Goal: Task Accomplishment & Management: Manage account settings

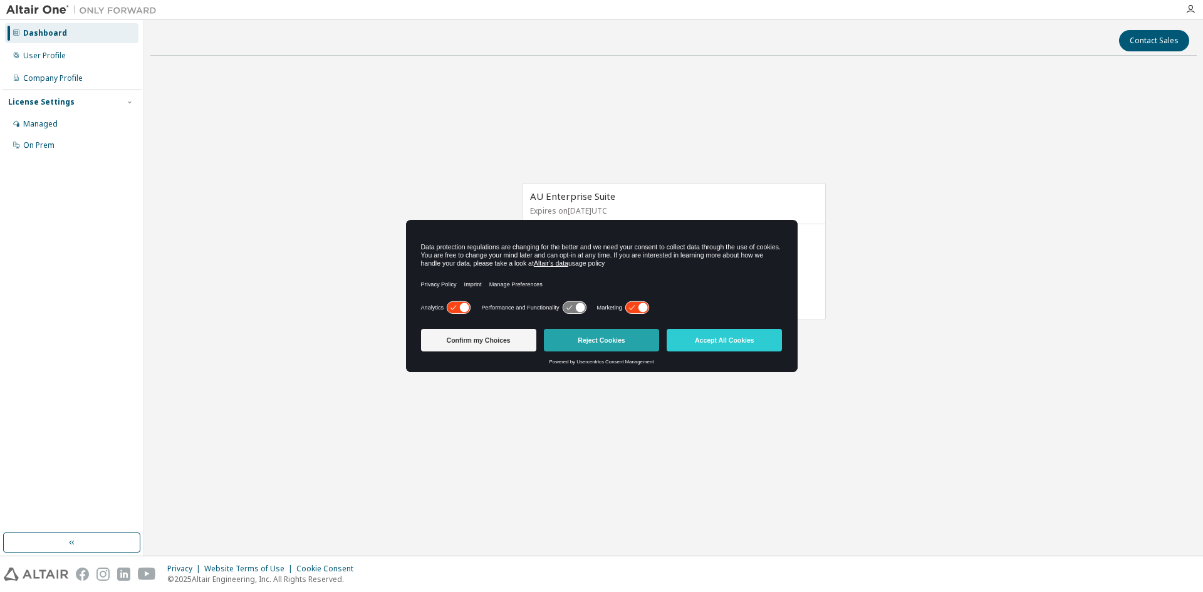
click at [588, 336] on button "Reject Cookies" at bounding box center [601, 340] width 115 height 23
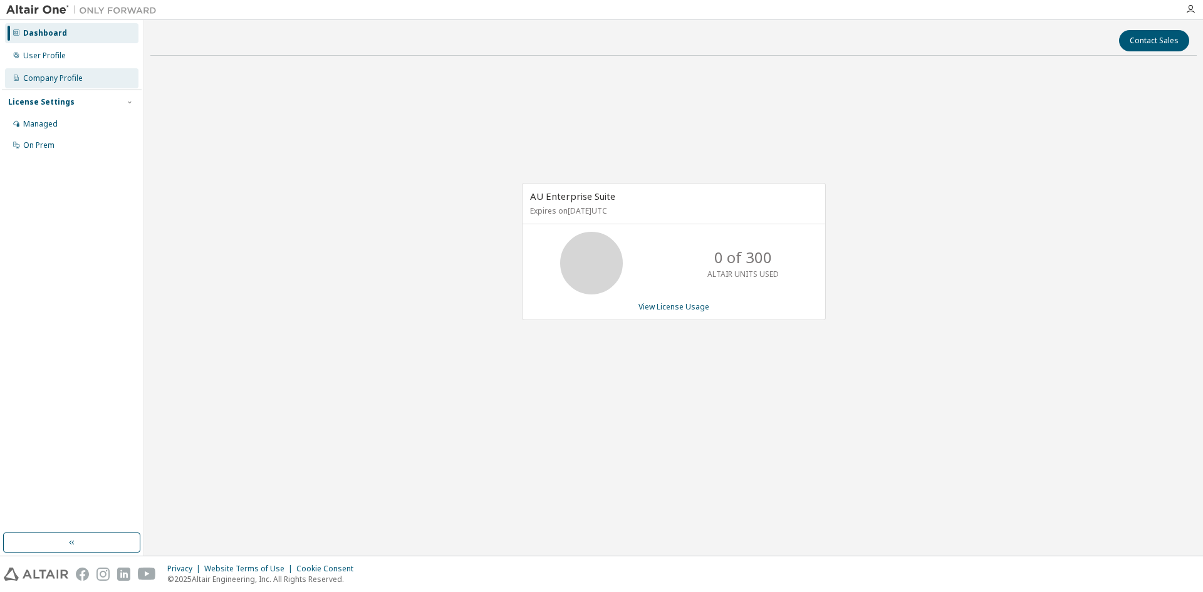
click at [83, 83] on div "Company Profile" at bounding box center [71, 78] width 133 height 20
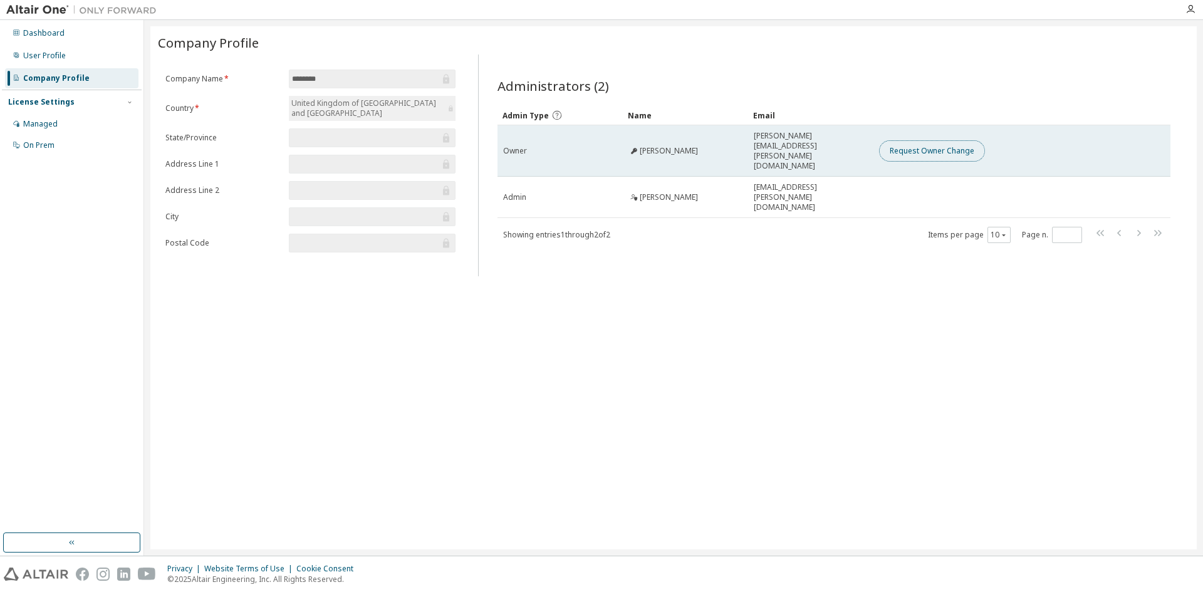
click at [945, 143] on button "Request Owner Change" at bounding box center [932, 150] width 106 height 21
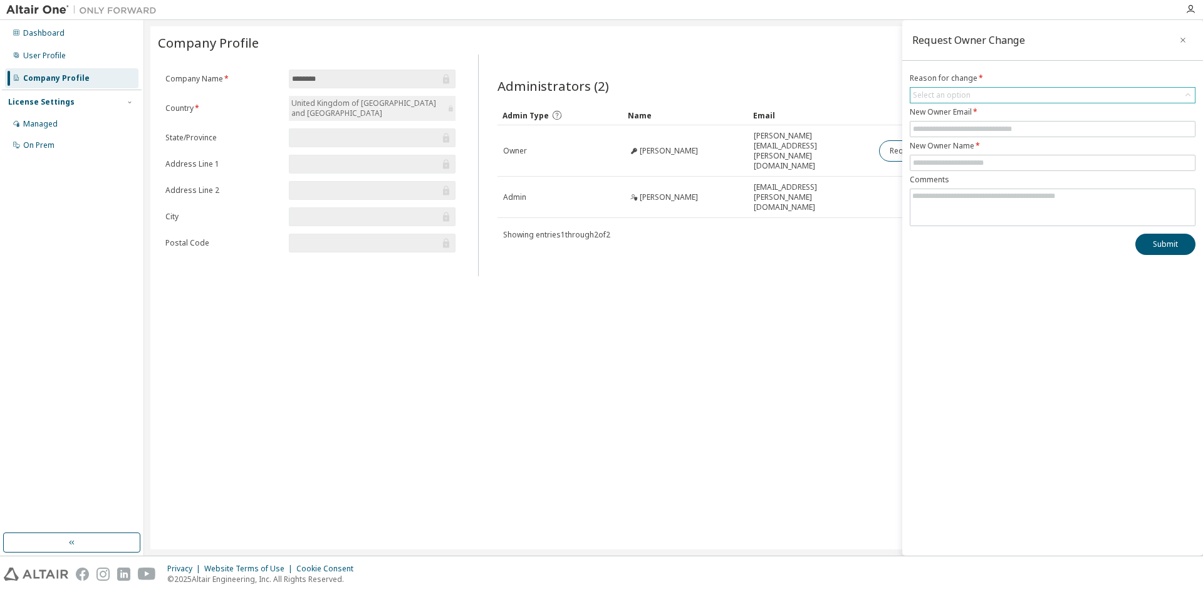
click at [938, 93] on div "Select an option" at bounding box center [942, 95] width 58 height 10
click at [948, 135] on li "User has left organisation" at bounding box center [1052, 130] width 282 height 16
click at [952, 131] on input "text" at bounding box center [1052, 129] width 279 height 10
click at [1023, 198] on textarea at bounding box center [1052, 205] width 284 height 33
click at [1181, 39] on icon "button" at bounding box center [1182, 40] width 5 height 5
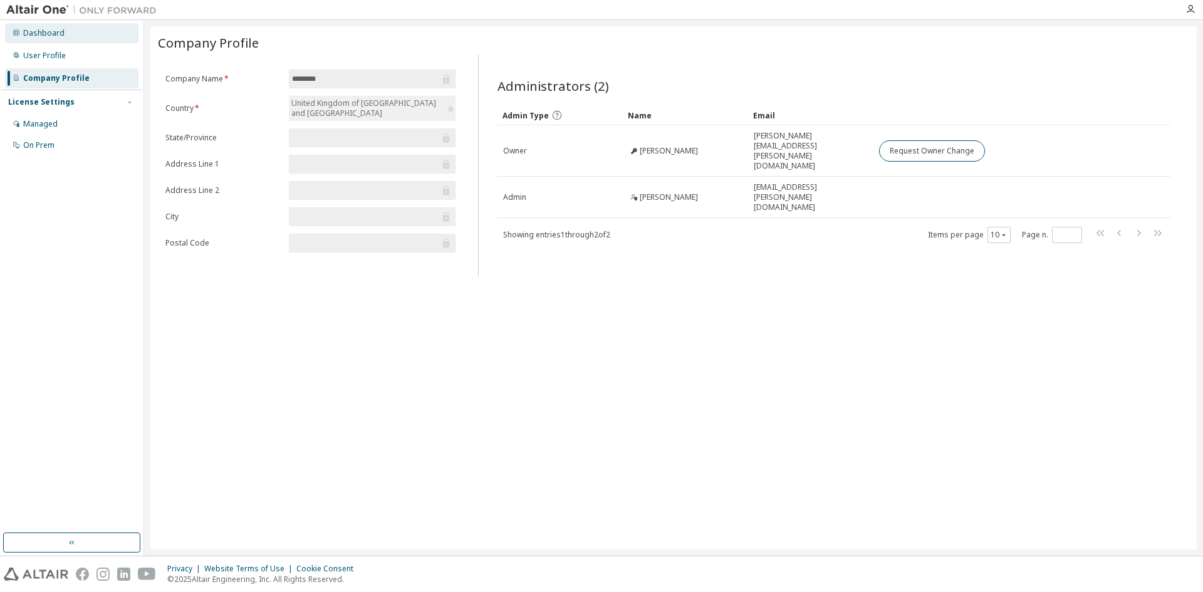
click at [40, 36] on div "Dashboard" at bounding box center [43, 33] width 41 height 10
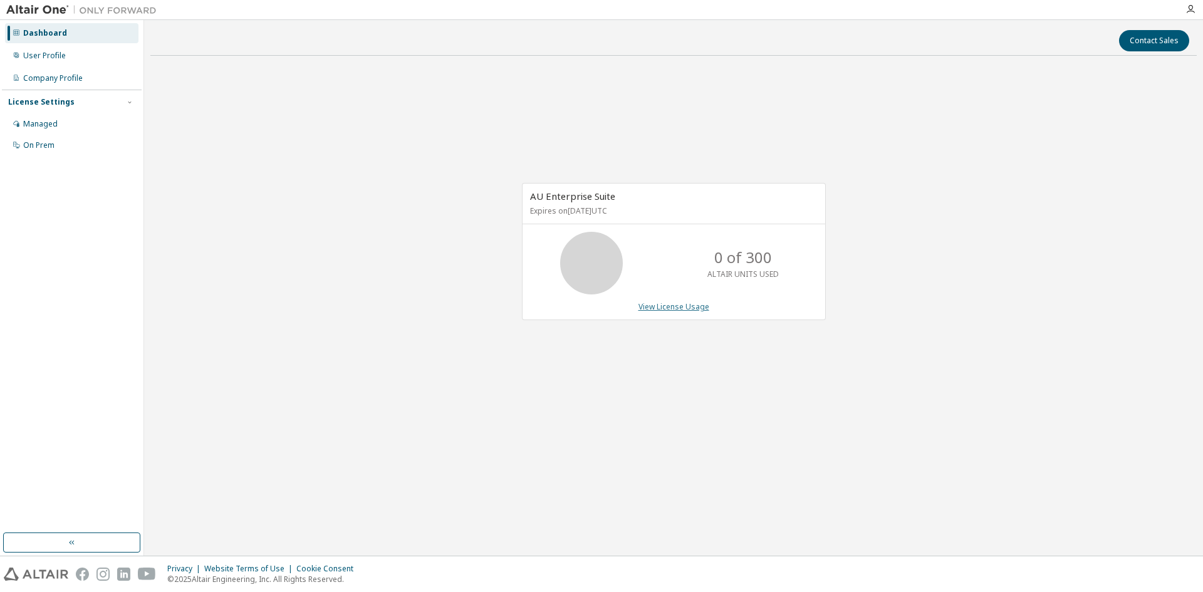
click at [664, 309] on link "View License Usage" at bounding box center [673, 306] width 71 height 11
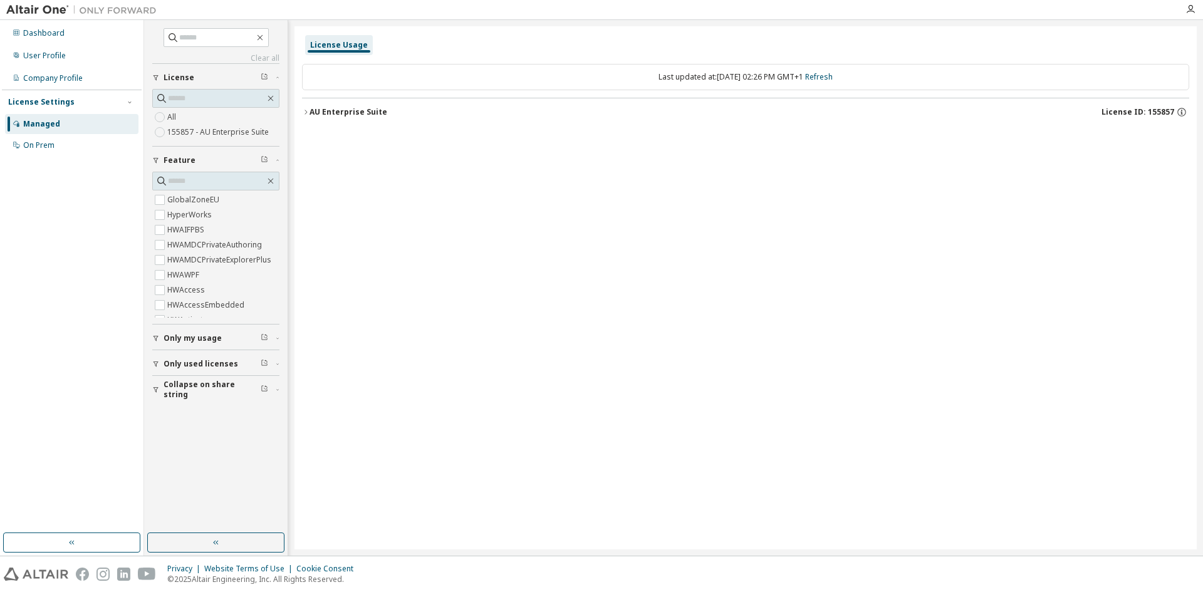
click at [312, 116] on div "AU Enterprise Suite" at bounding box center [348, 112] width 78 height 10
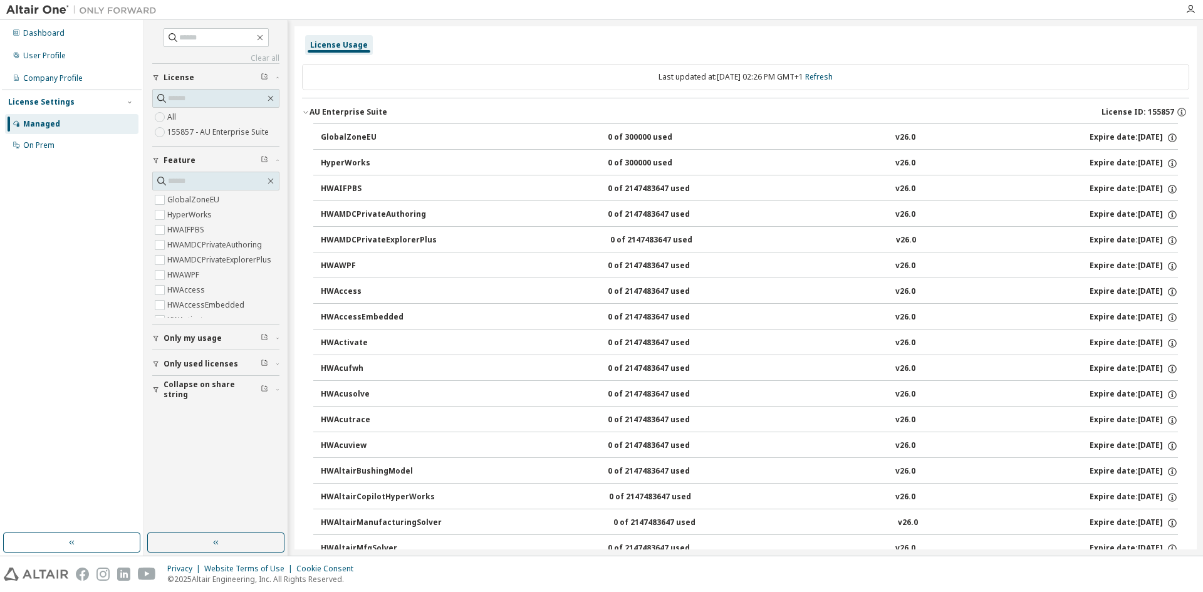
click at [356, 164] on div "HyperWorks" at bounding box center [377, 163] width 113 height 11
click at [832, 80] on link "Refresh" at bounding box center [819, 76] width 28 height 11
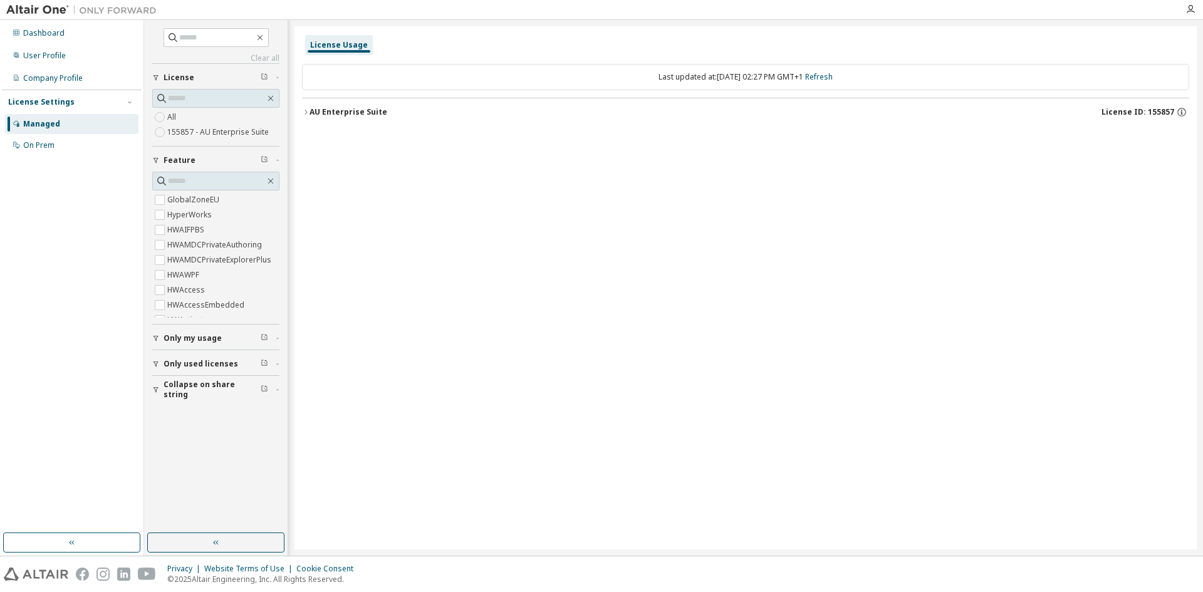
click at [331, 108] on div "AU Enterprise Suite" at bounding box center [348, 112] width 78 height 10
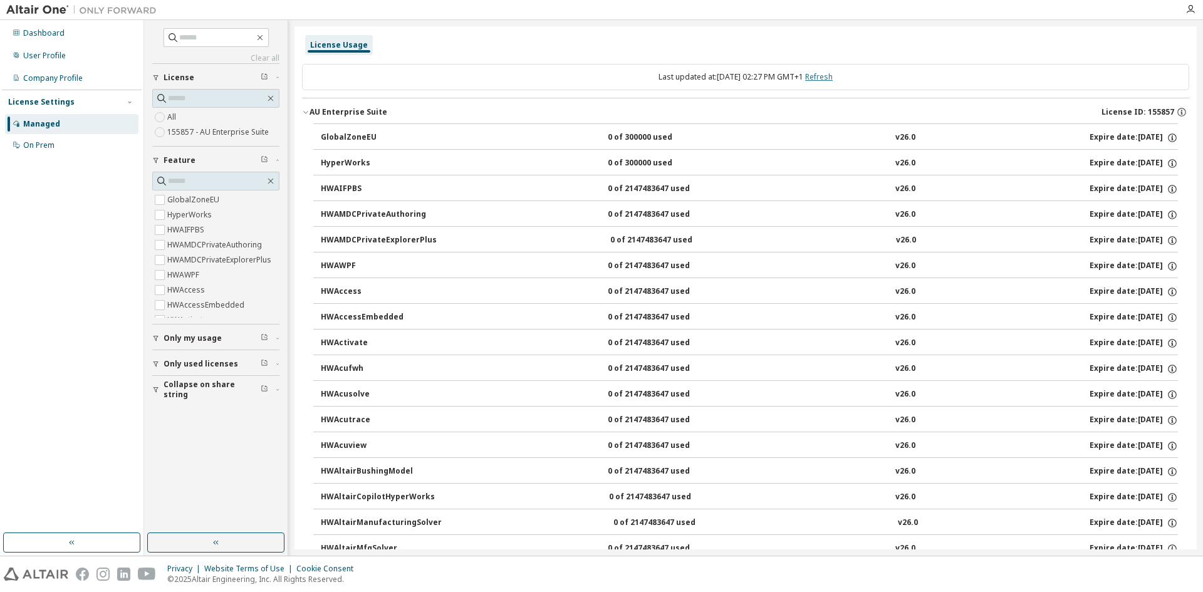
click at [829, 75] on link "Refresh" at bounding box center [819, 76] width 28 height 11
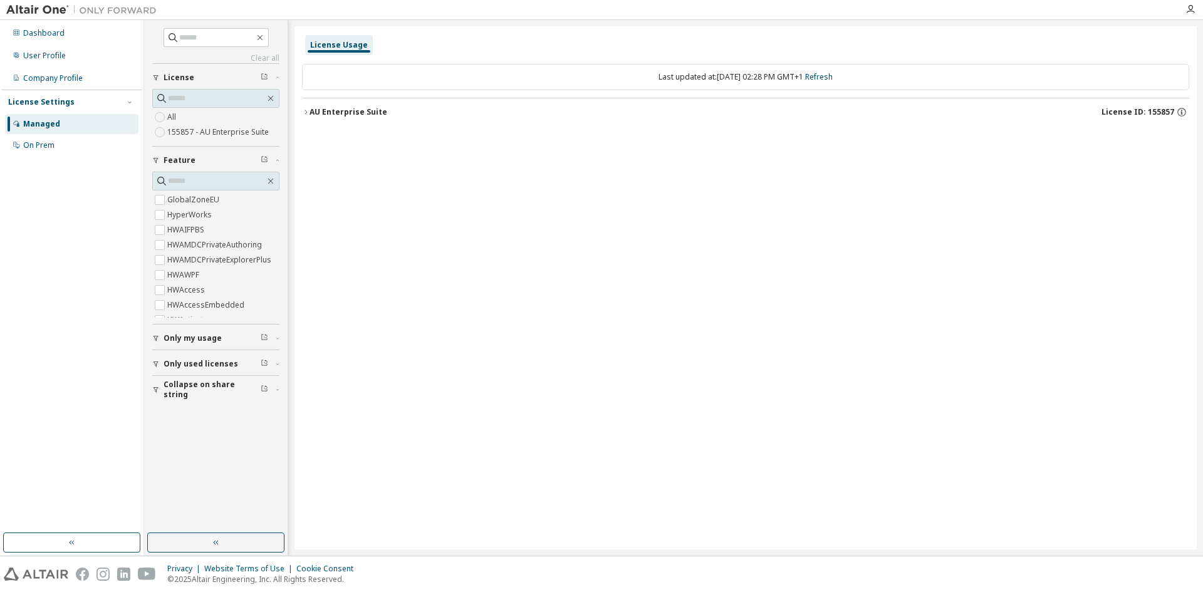
click at [339, 115] on div "AU Enterprise Suite" at bounding box center [348, 112] width 78 height 10
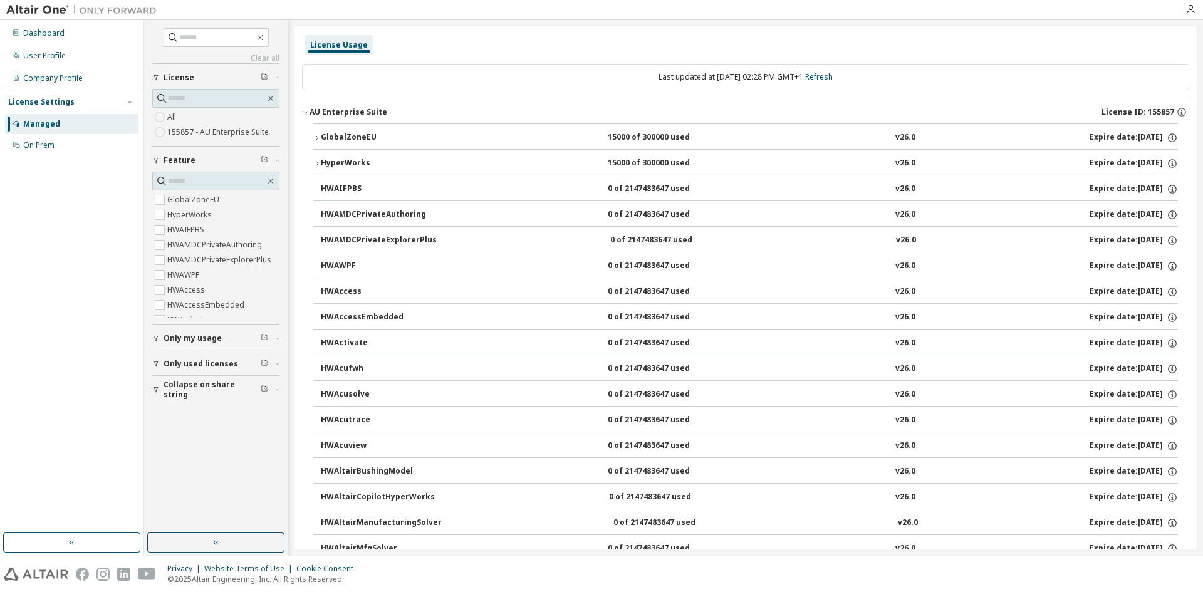
click at [316, 163] on icon "button" at bounding box center [317, 164] width 8 height 8
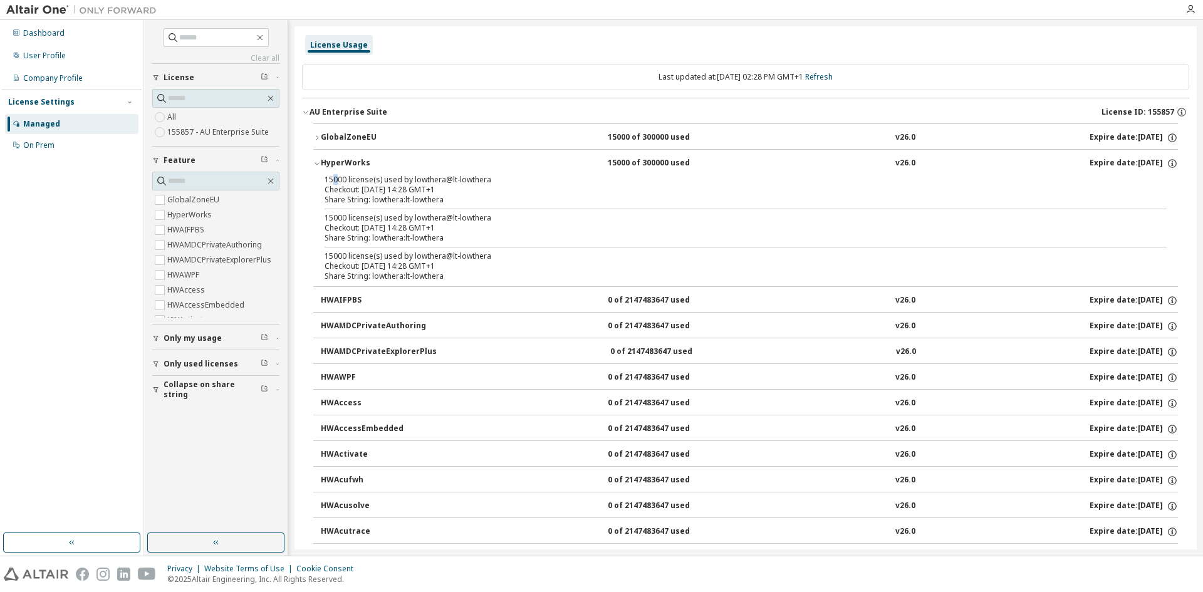
drag, startPoint x: 332, startPoint y: 184, endPoint x: 339, endPoint y: 184, distance: 6.9
click at [339, 184] on div "15000 license(s) used by lowthera@lt-lowthera" at bounding box center [730, 180] width 812 height 10
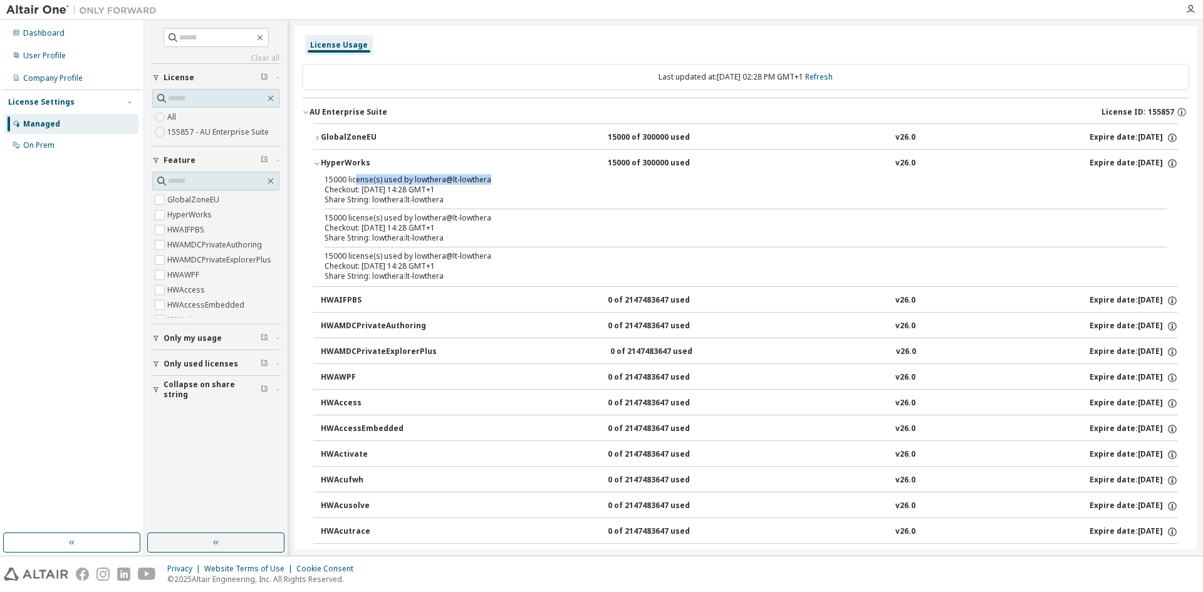
drag, startPoint x: 357, startPoint y: 180, endPoint x: 489, endPoint y: 178, distance: 131.6
click at [489, 178] on div "15000 license(s) used by lowthera@lt-lowthera" at bounding box center [730, 180] width 812 height 10
drag, startPoint x: 375, startPoint y: 189, endPoint x: 433, endPoint y: 194, distance: 58.5
click at [433, 194] on div "15000 license(s) used by lowthera@lt-lowthera Checkout: 2025-10-09 14:28 GMT+1 …" at bounding box center [730, 190] width 812 height 30
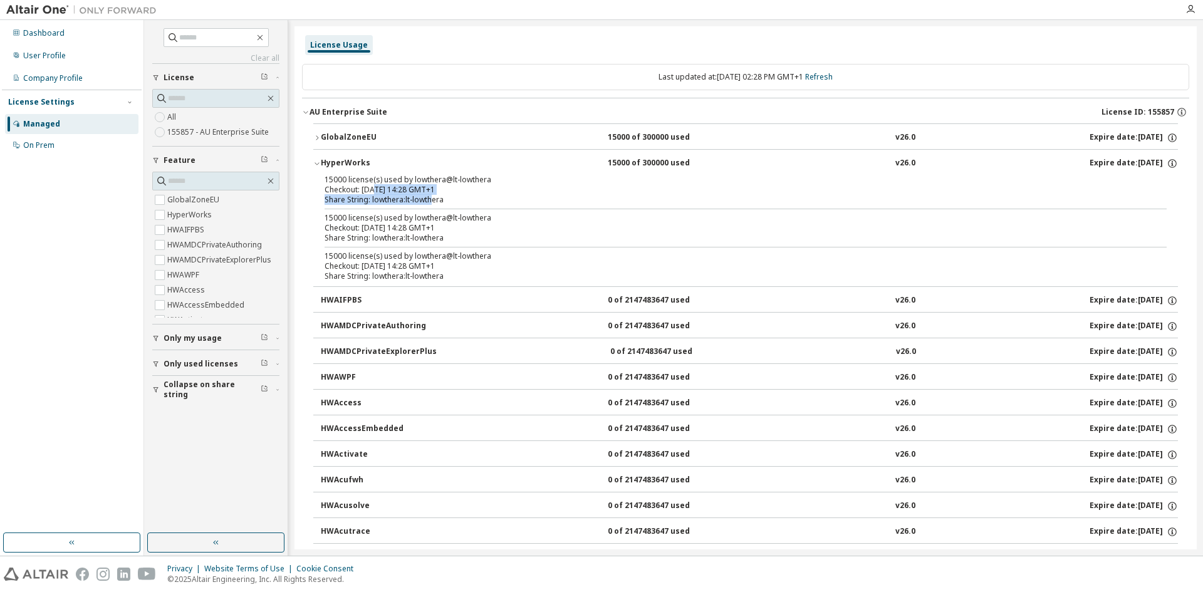
click at [433, 195] on div "Share String: lowthera:lt-lowthera" at bounding box center [730, 200] width 812 height 10
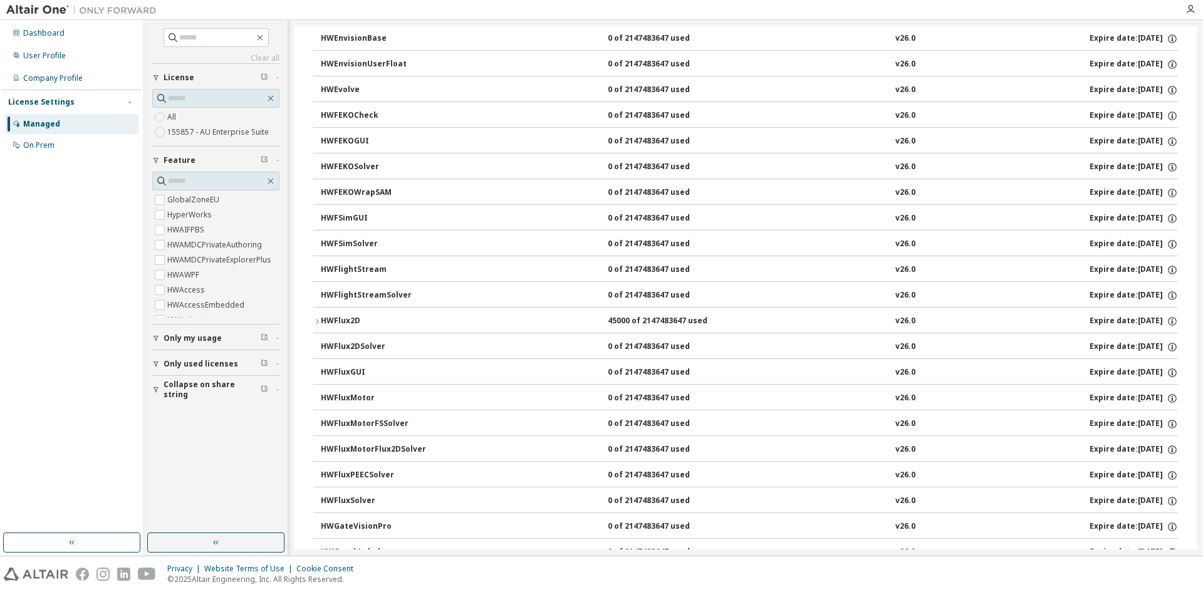
scroll to position [2136, 0]
click at [331, 318] on div "HWFlux2D" at bounding box center [377, 321] width 113 height 11
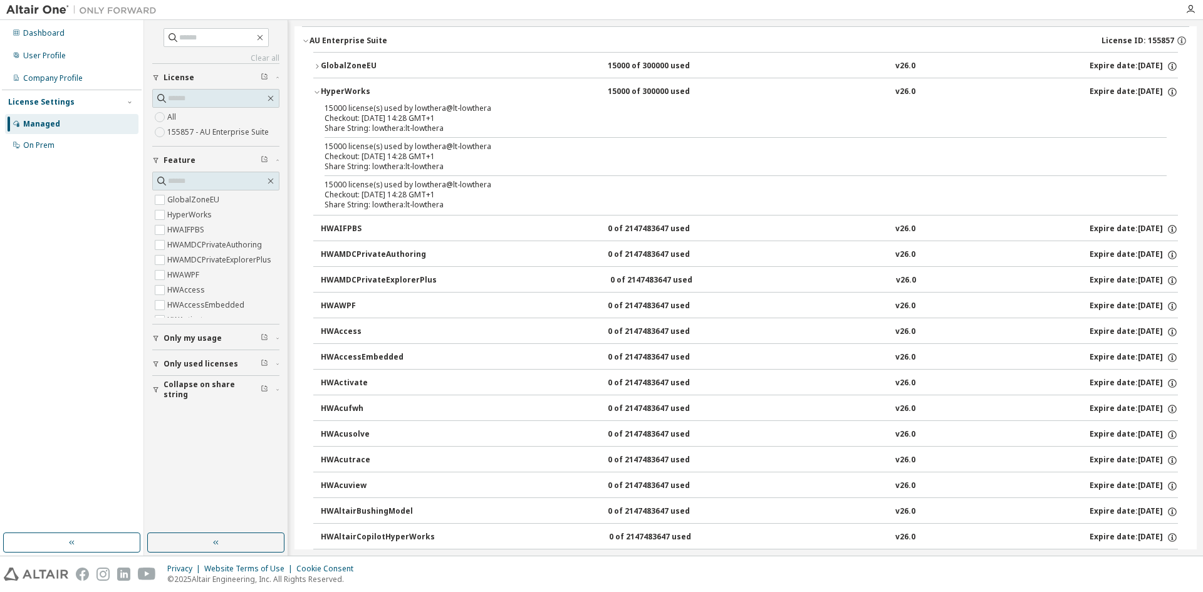
scroll to position [0, 0]
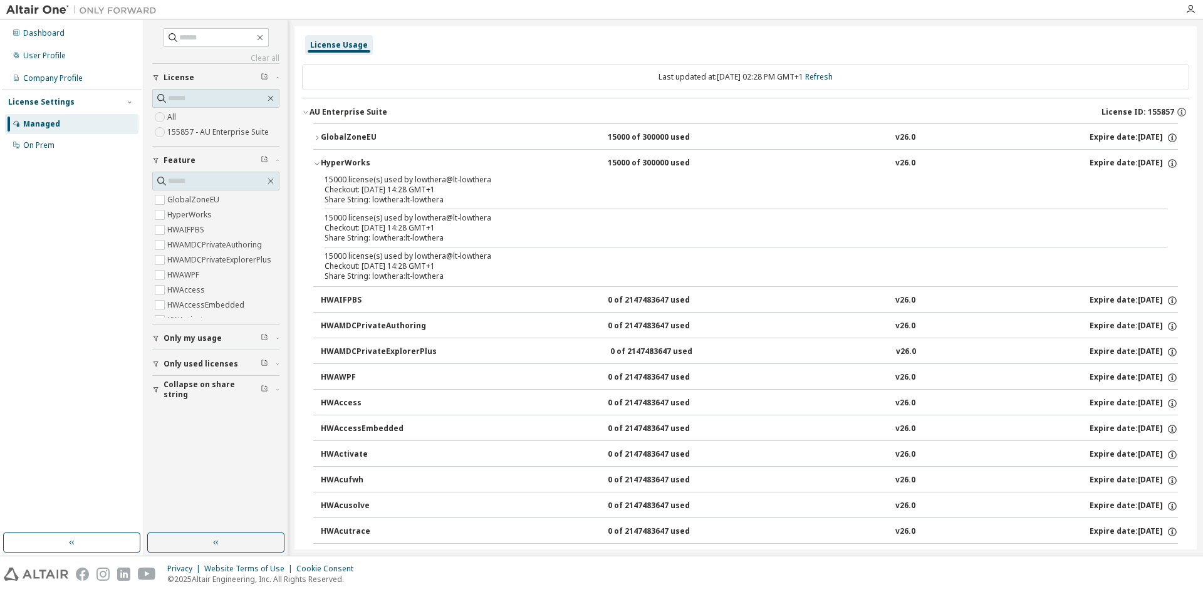
click at [753, 48] on div "License Usage" at bounding box center [745, 45] width 887 height 23
